Goal: Task Accomplishment & Management: Complete application form

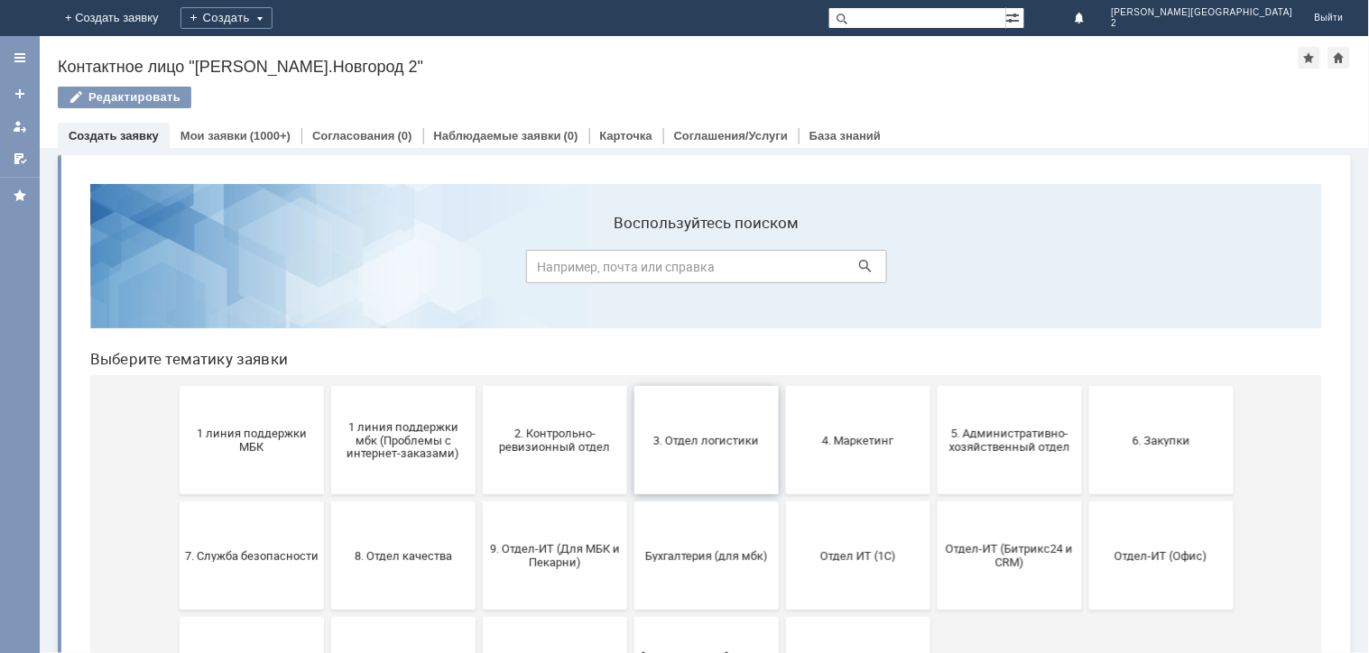
click at [704, 453] on button "3. Отдел логистики" at bounding box center [705, 439] width 144 height 108
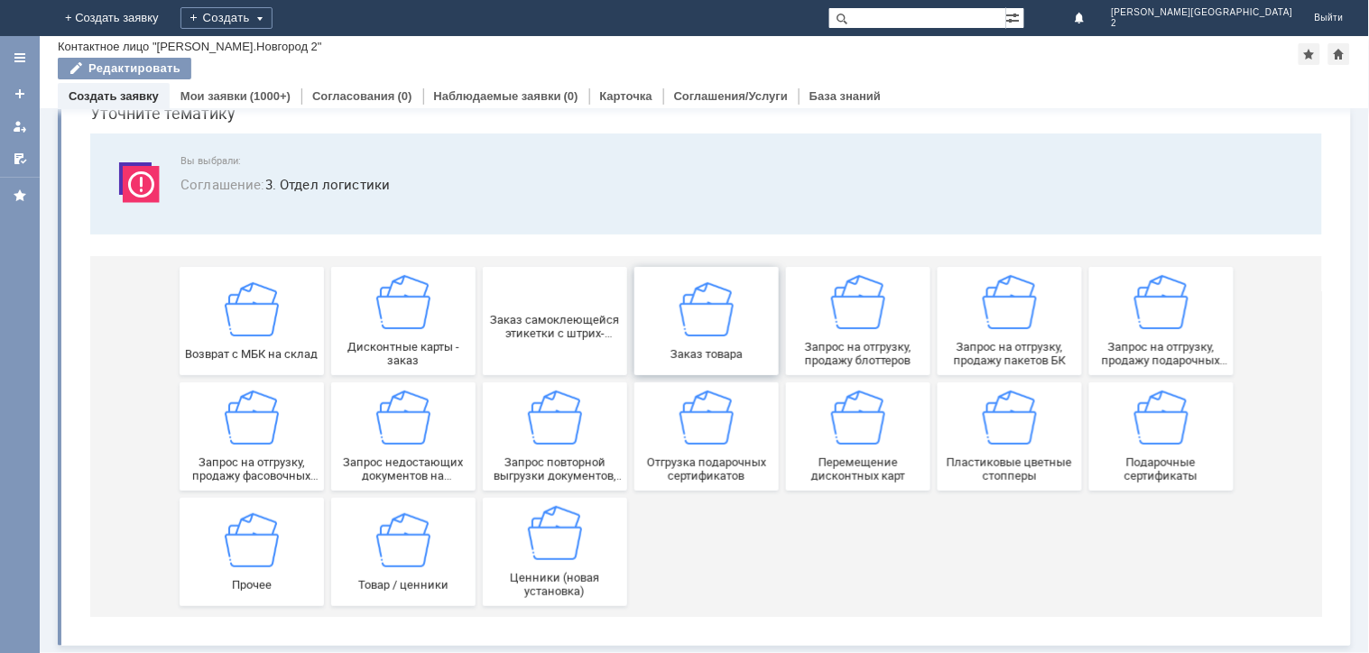
scroll to position [82, 0]
click at [266, 459] on span "Запрос на отгрузку, продажу фасовочных пакетов" at bounding box center [251, 468] width 134 height 27
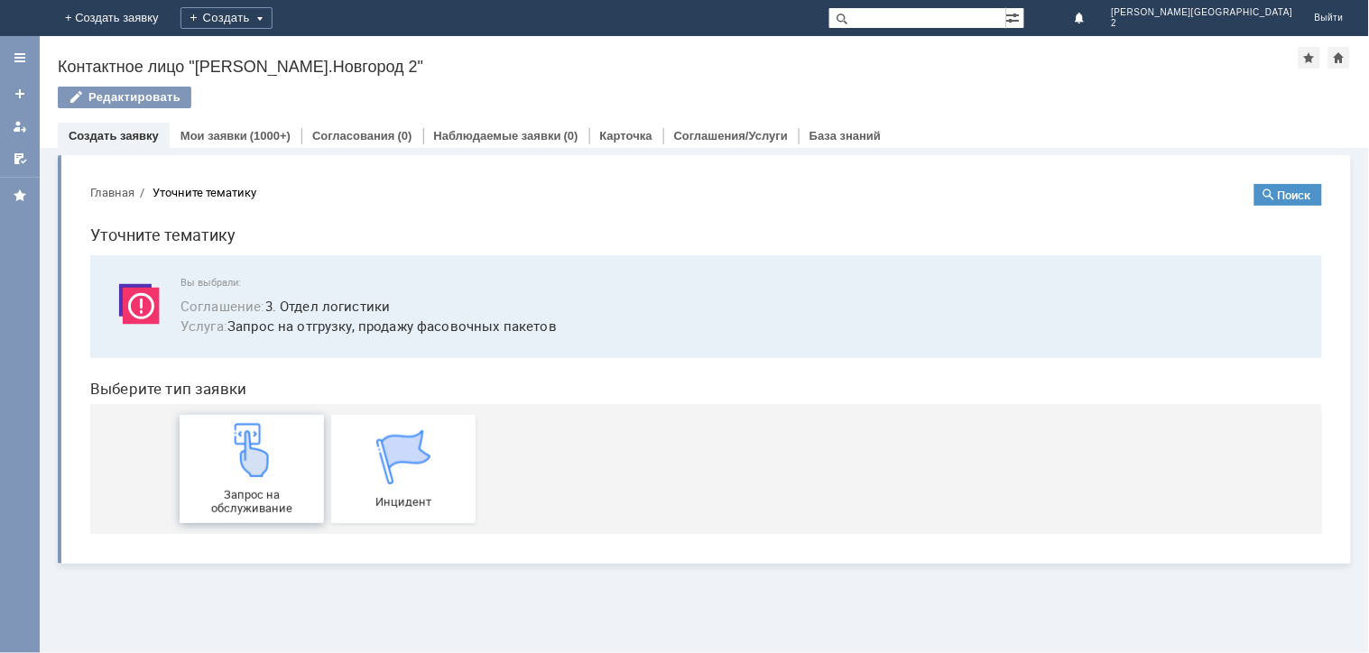
click at [246, 484] on div "Запрос на обслуживание" at bounding box center [251, 468] width 134 height 92
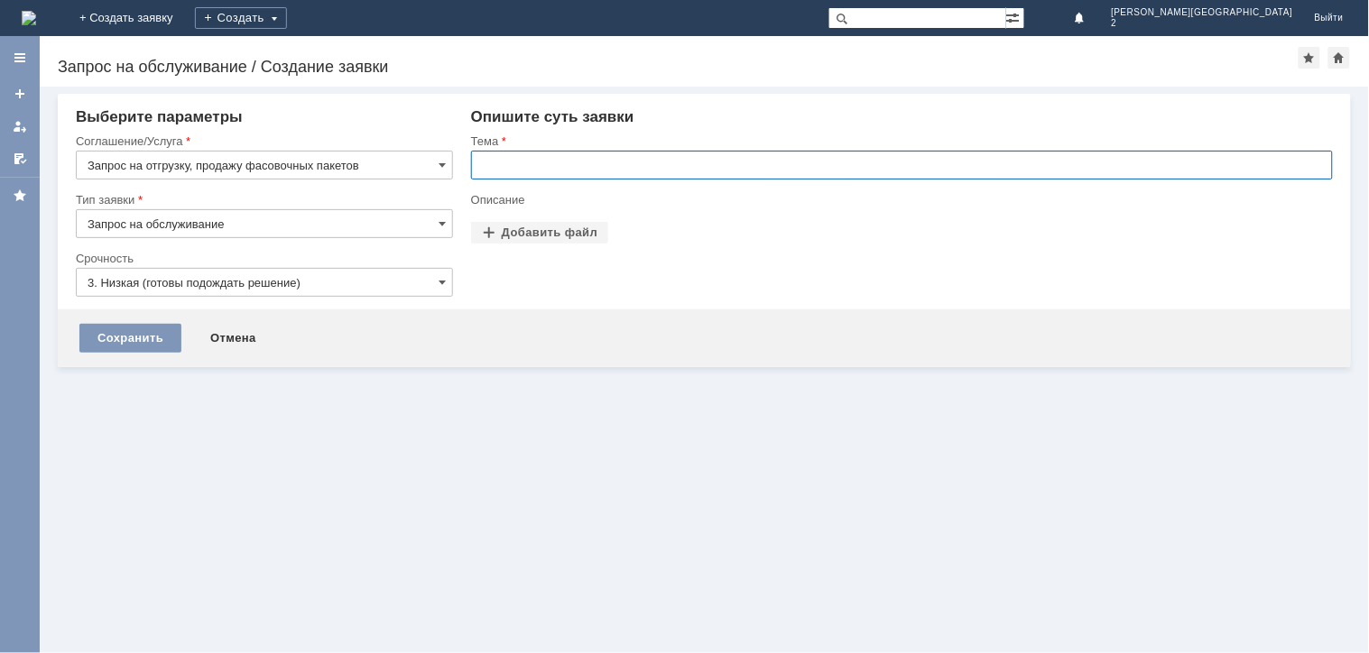
click at [508, 161] on input "text" at bounding box center [902, 165] width 862 height 29
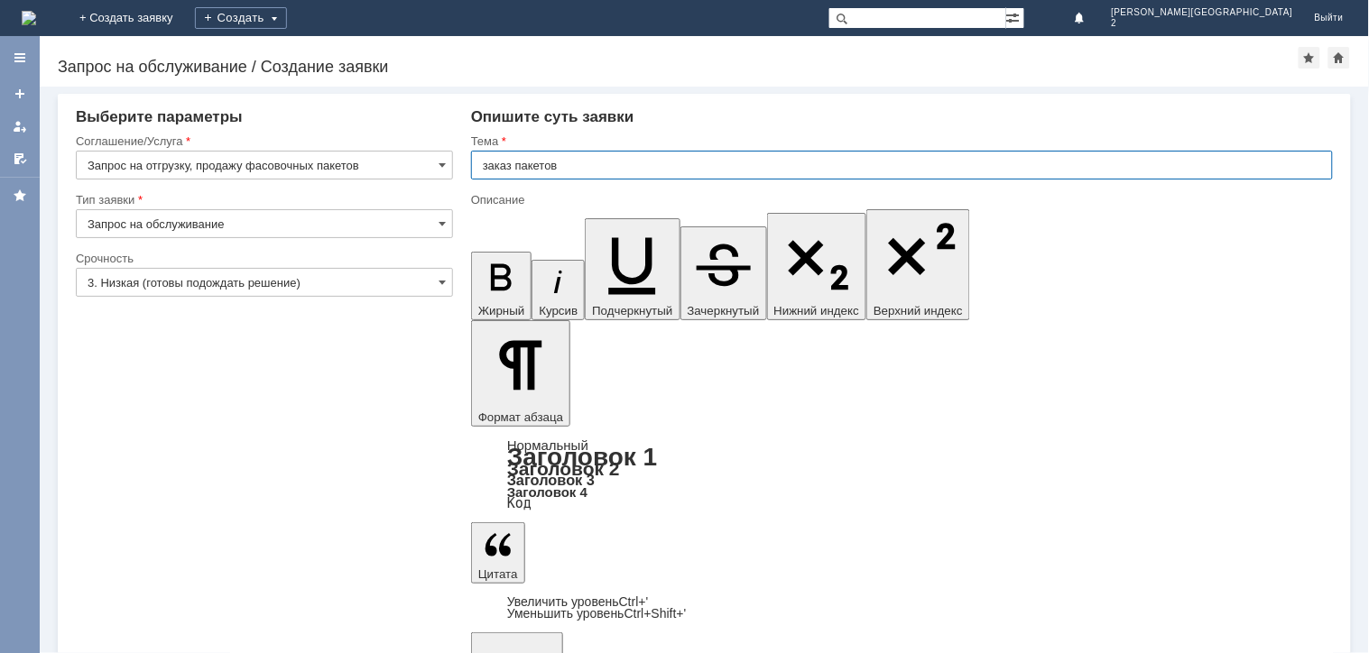
type input "заказ пакетов"
